Goal: Task Accomplishment & Management: Complete application form

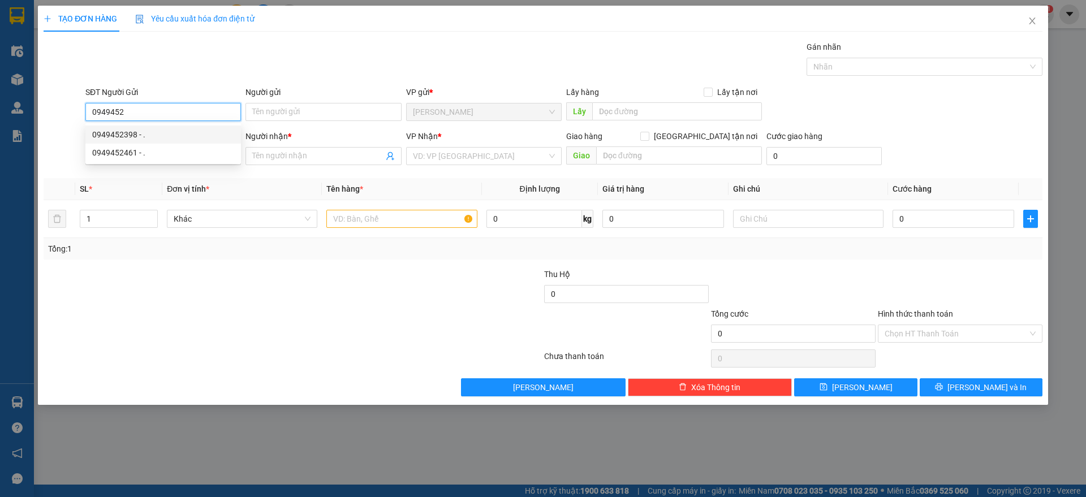
click at [135, 129] on div "0949452398 - ." at bounding box center [163, 134] width 142 height 12
type input "0949452398"
type input "."
type input "0372278669"
type input "."
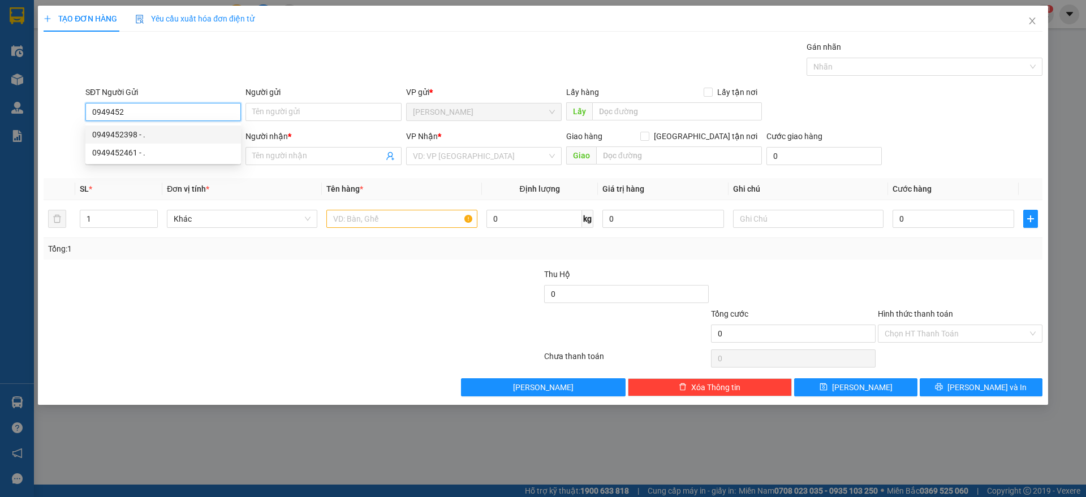
type input "BÁCH KHOA"
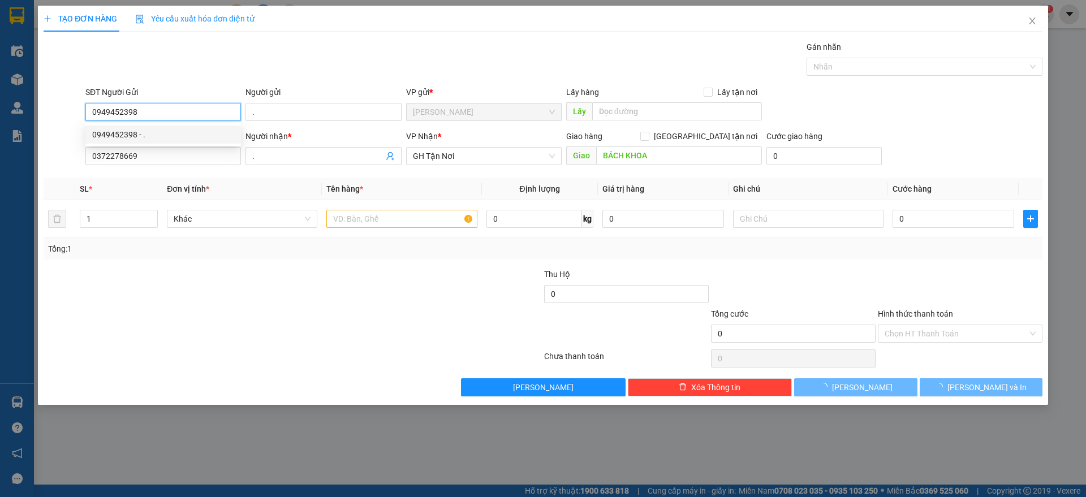
type input "30.000"
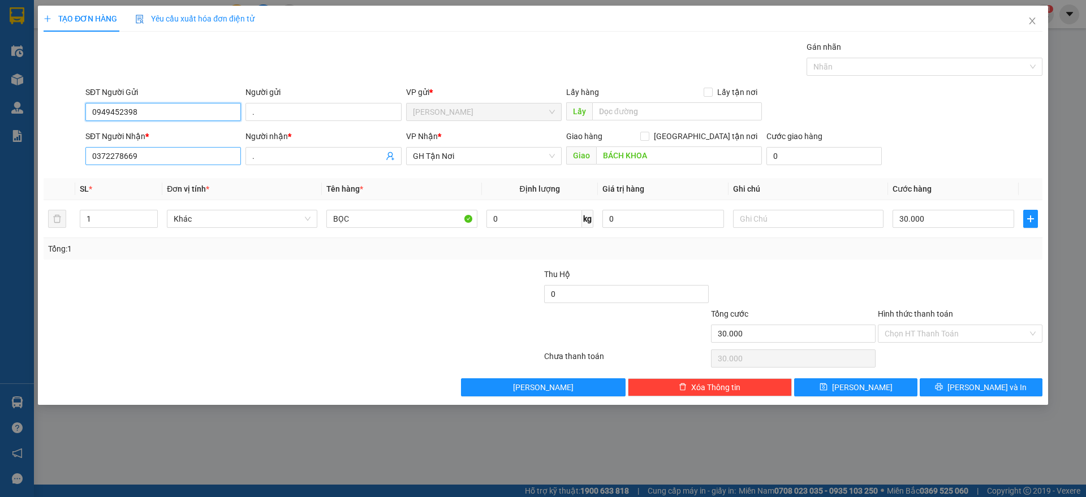
type input "0949452398"
click at [151, 158] on input "0372278669" at bounding box center [163, 156] width 156 height 18
click at [133, 177] on div "0933201419 - ." at bounding box center [163, 179] width 142 height 12
type input "0933201419"
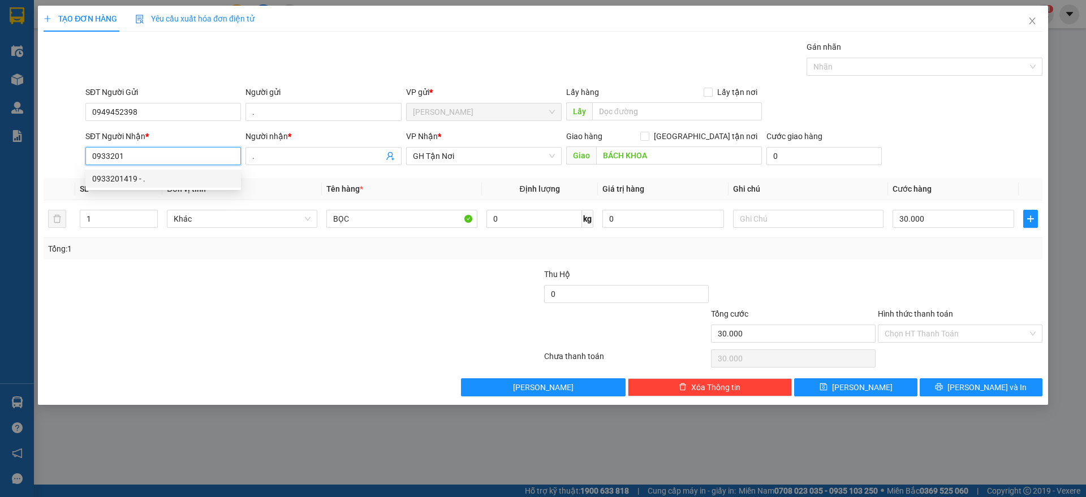
checkbox input "true"
type input "DD35 BẠCH MÃ P15 Q10"
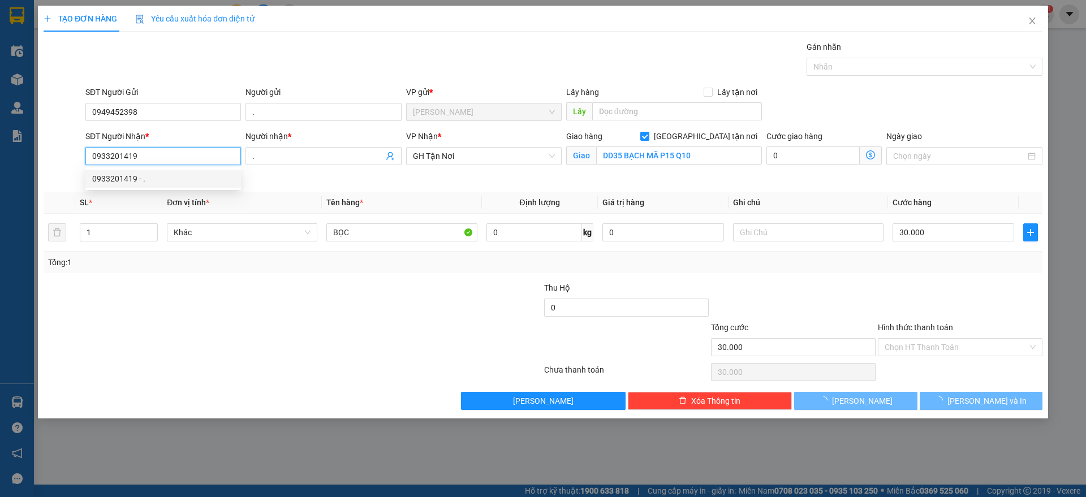
type input "60.000"
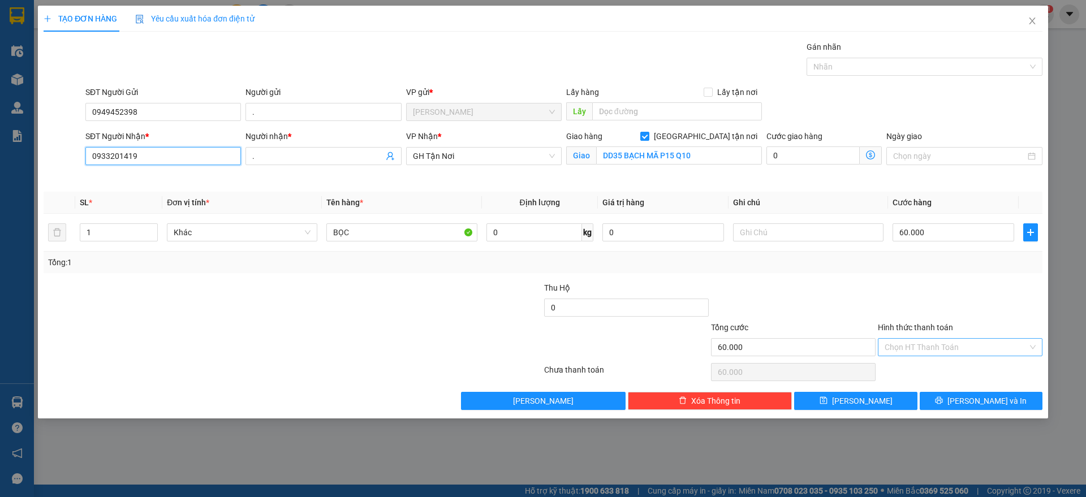
type input "0933201419"
click at [927, 346] on input "Hình thức thanh toán" at bounding box center [956, 347] width 143 height 17
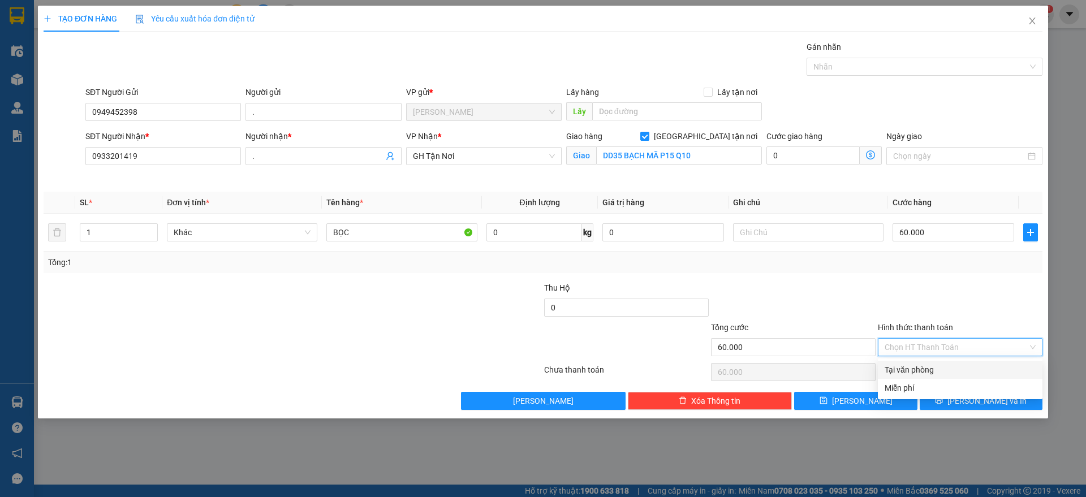
click at [925, 366] on div "Tại văn phòng" at bounding box center [960, 370] width 151 height 12
type input "0"
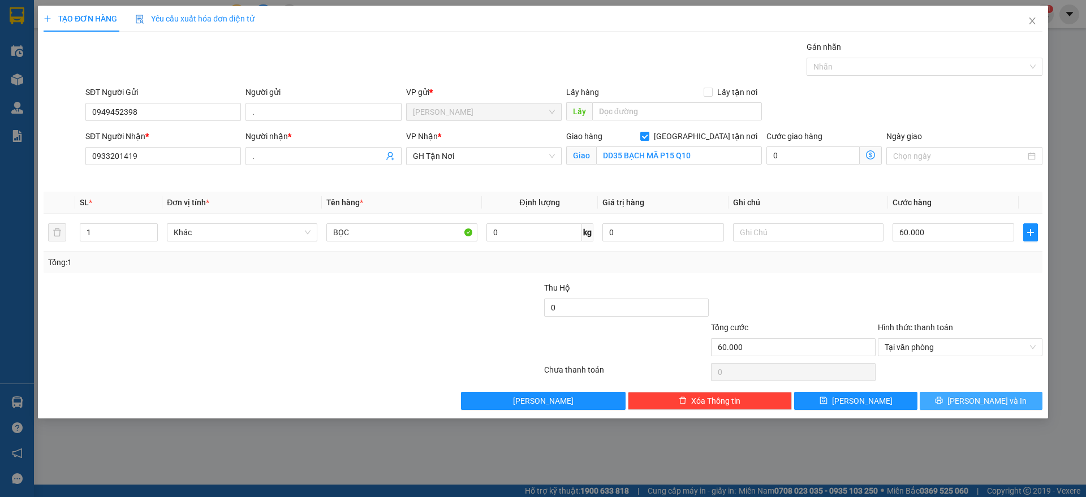
click at [973, 400] on span "[PERSON_NAME] và In" at bounding box center [987, 401] width 79 height 12
